Goal: Transaction & Acquisition: Obtain resource

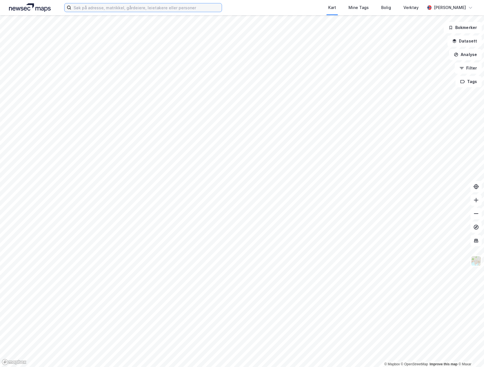
click at [155, 4] on input at bounding box center [146, 7] width 150 height 8
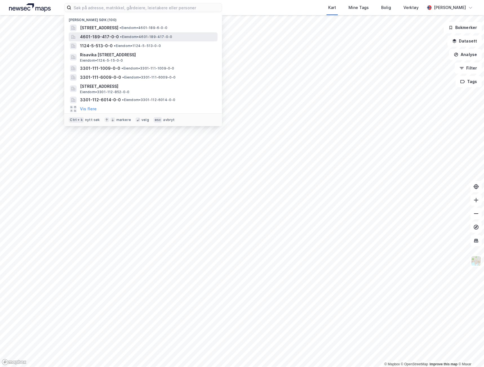
click at [155, 39] on span "• Eiendom • 4601-189-417-0-0" at bounding box center [146, 37] width 52 height 5
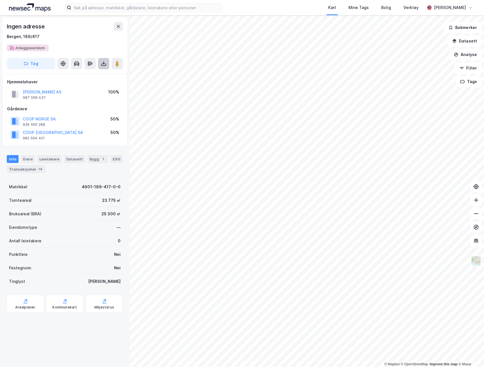
click at [102, 63] on icon at bounding box center [104, 64] width 6 height 6
click at [90, 76] on div "Last ned grunnbok" at bounding box center [75, 75] width 33 height 5
